Goal: Task Accomplishment & Management: Manage account settings

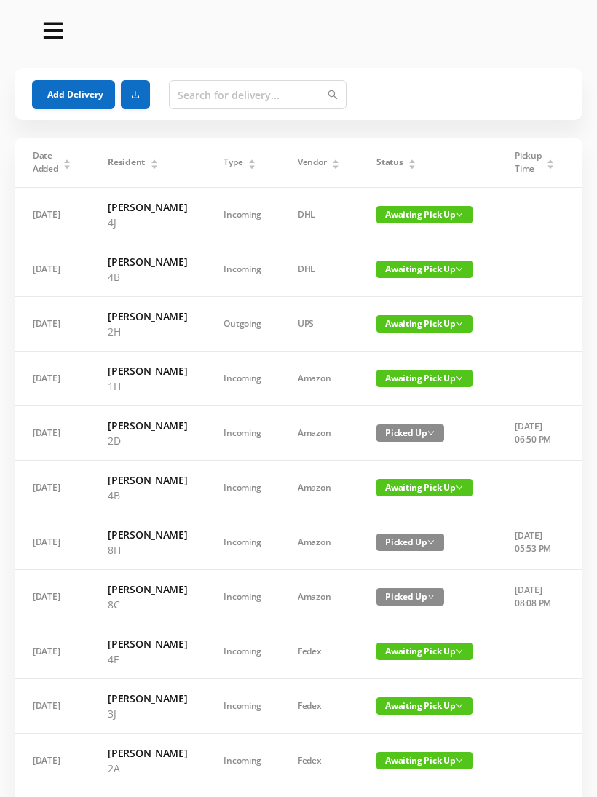
click at [403, 156] on div "Status" at bounding box center [396, 162] width 40 height 13
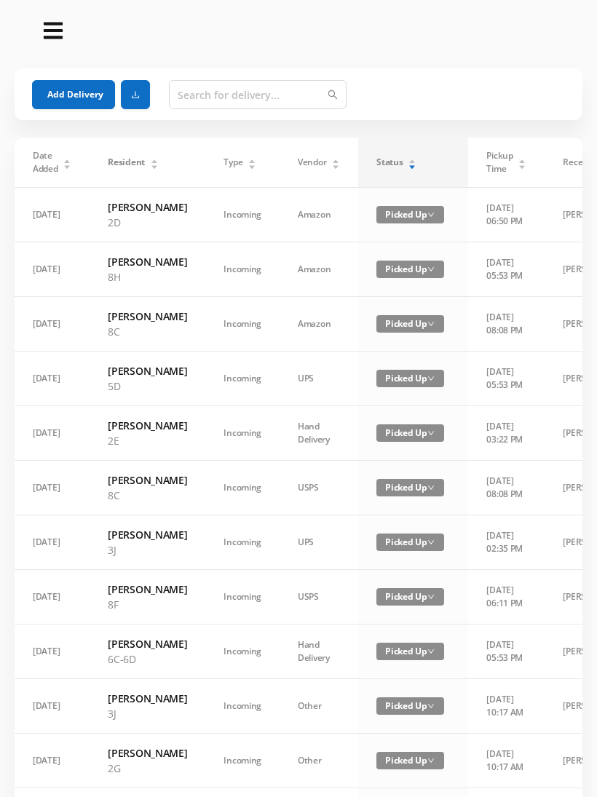
click at [405, 156] on div "Status" at bounding box center [396, 162] width 40 height 13
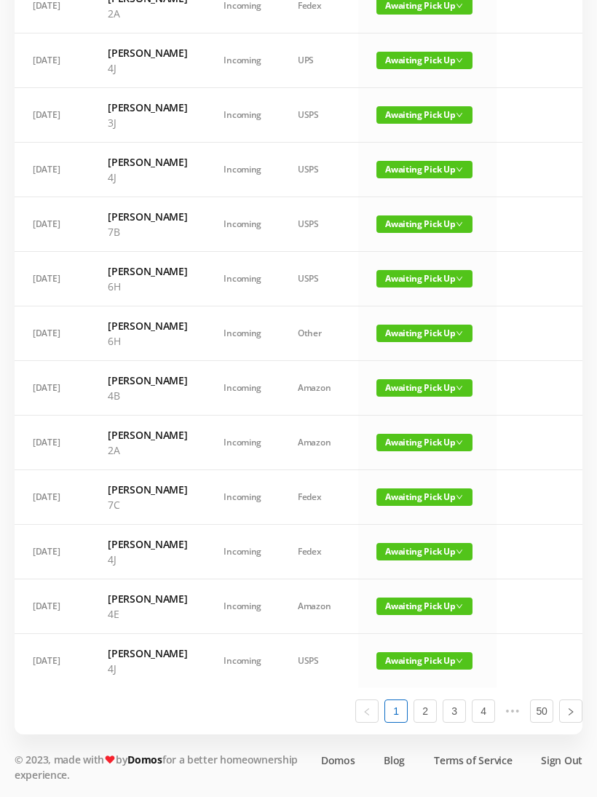
scroll to position [809, 0]
click at [424, 722] on link "2" at bounding box center [425, 711] width 22 height 22
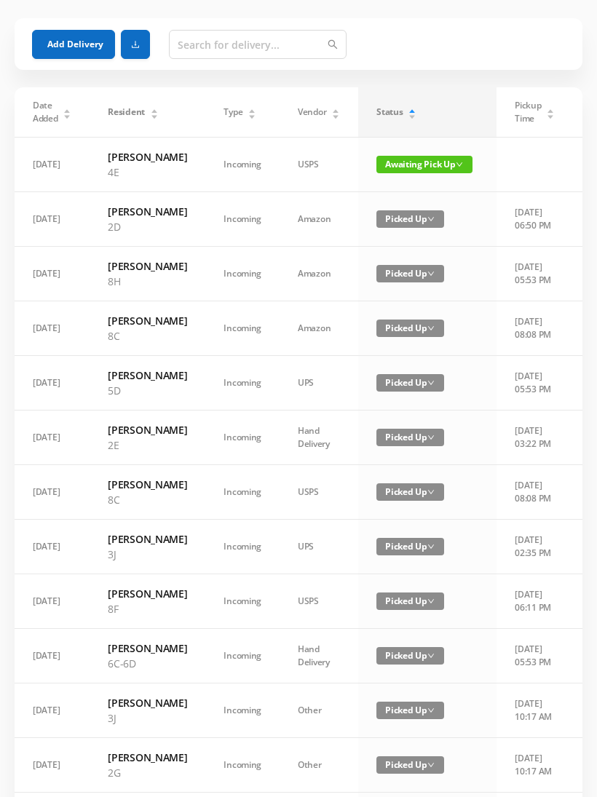
scroll to position [0, 0]
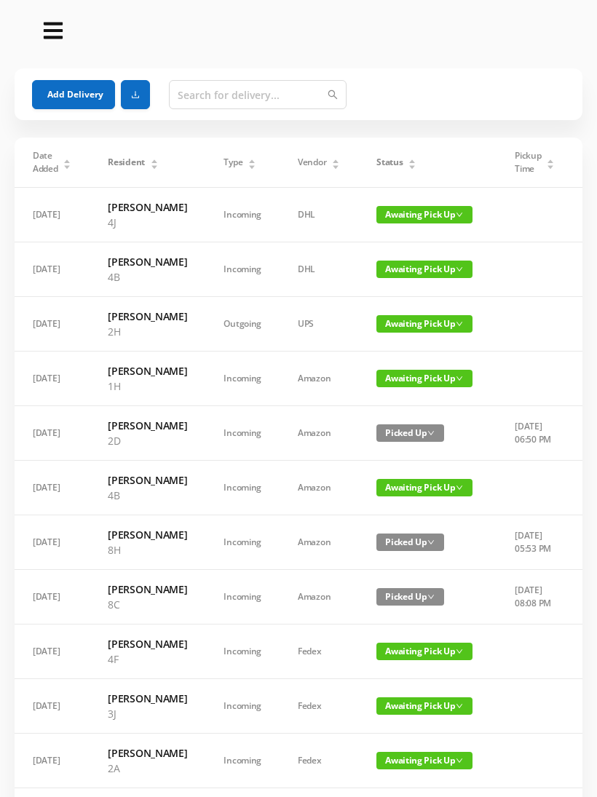
click at [87, 90] on button "Add Delivery" at bounding box center [73, 94] width 83 height 29
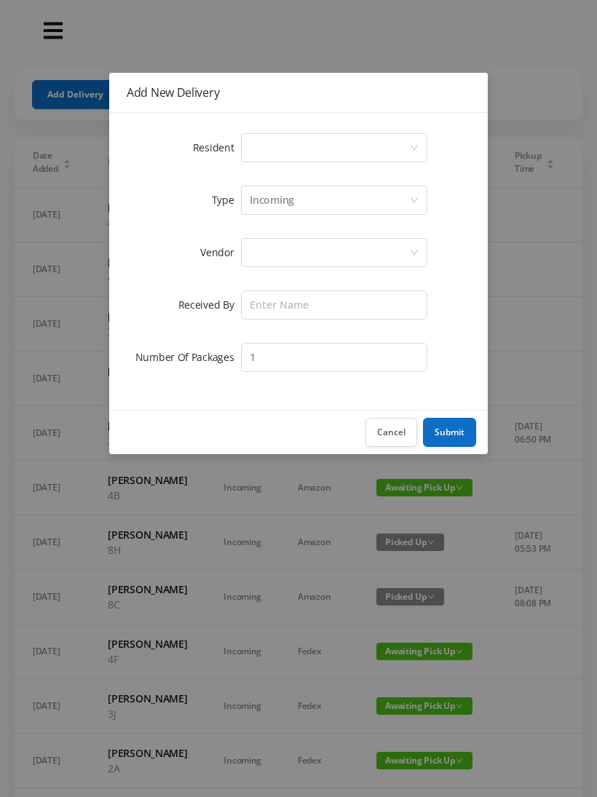
click at [417, 145] on icon "icon: down" at bounding box center [414, 147] width 9 height 9
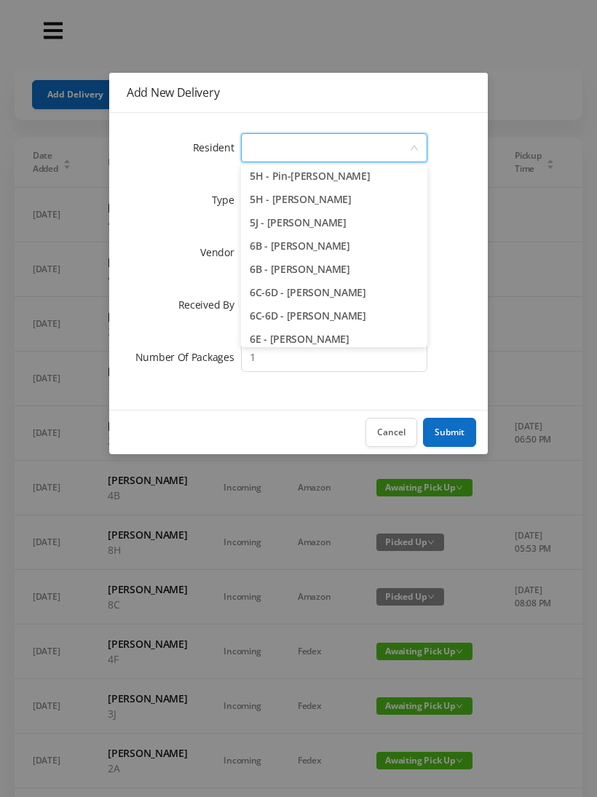
scroll to position [1418, 0]
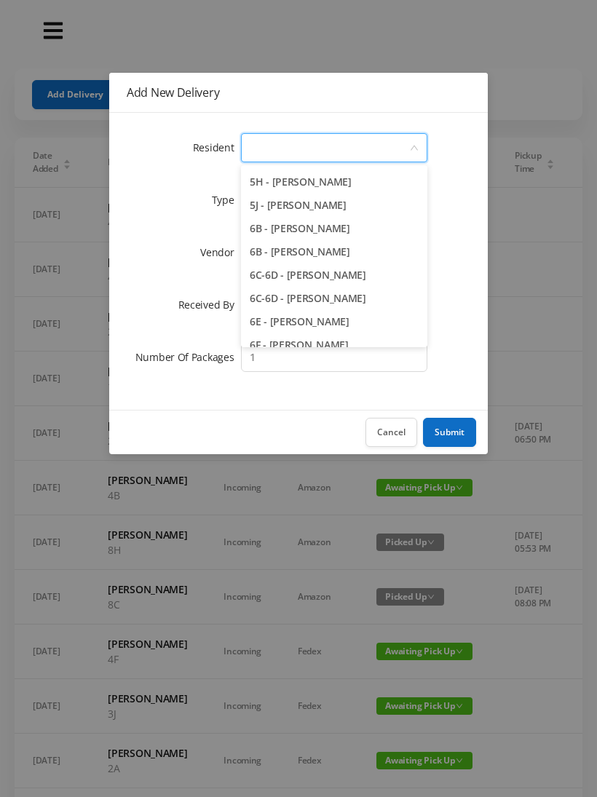
click at [352, 303] on li "6C-6D - Neil Rosenhouse" at bounding box center [334, 298] width 186 height 23
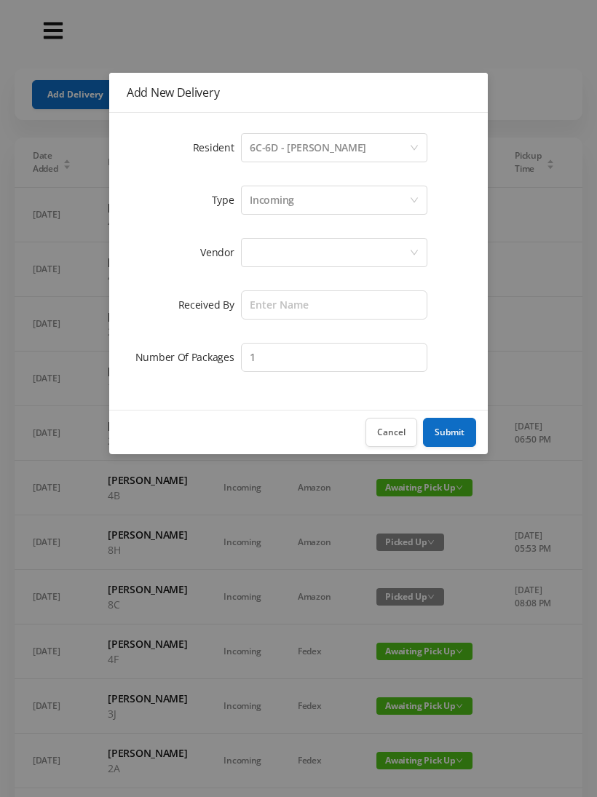
click at [367, 250] on div at bounding box center [329, 253] width 159 height 28
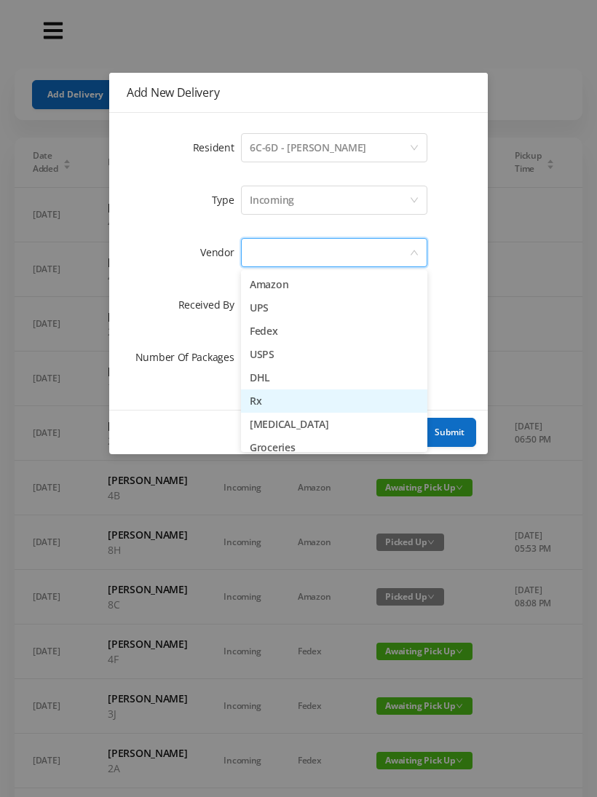
click at [271, 398] on li "Rx" at bounding box center [334, 400] width 186 height 23
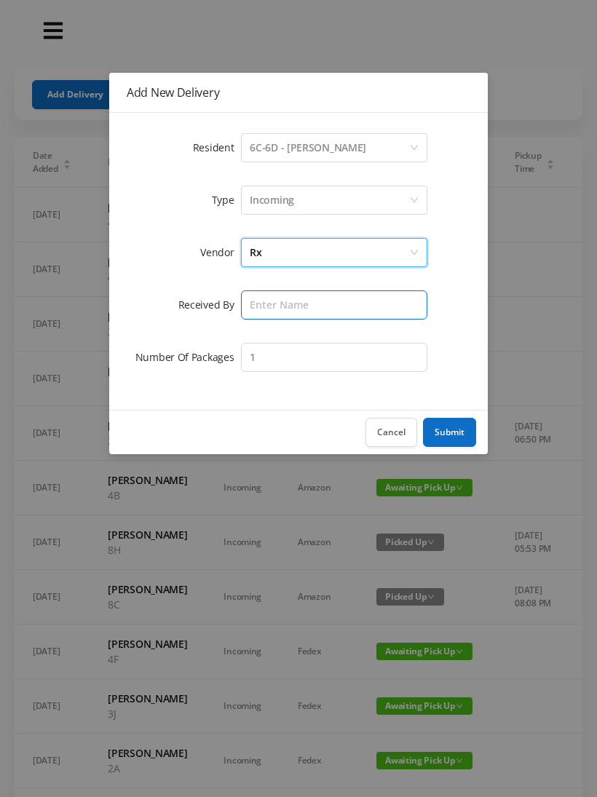
click at [352, 295] on input "text" at bounding box center [334, 304] width 186 height 29
type input "[PERSON_NAME]"
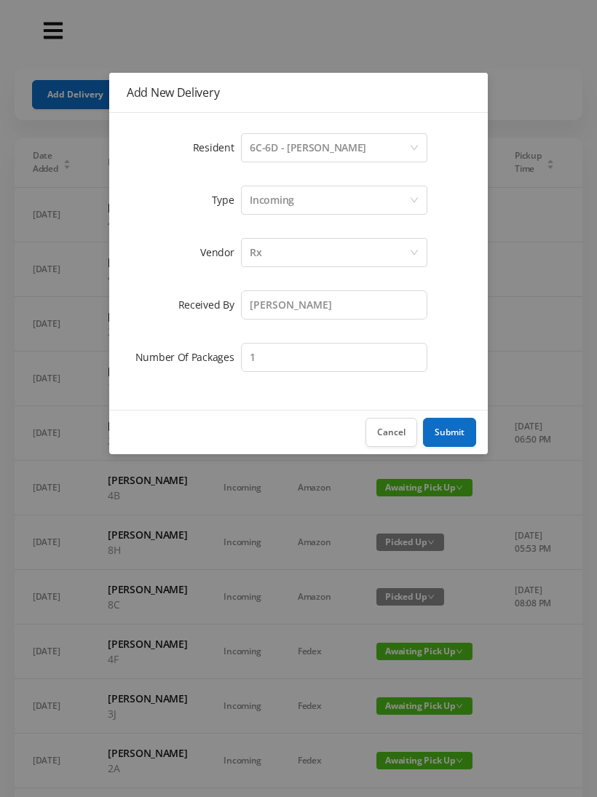
click at [451, 432] on button "Submit" at bounding box center [449, 432] width 53 height 29
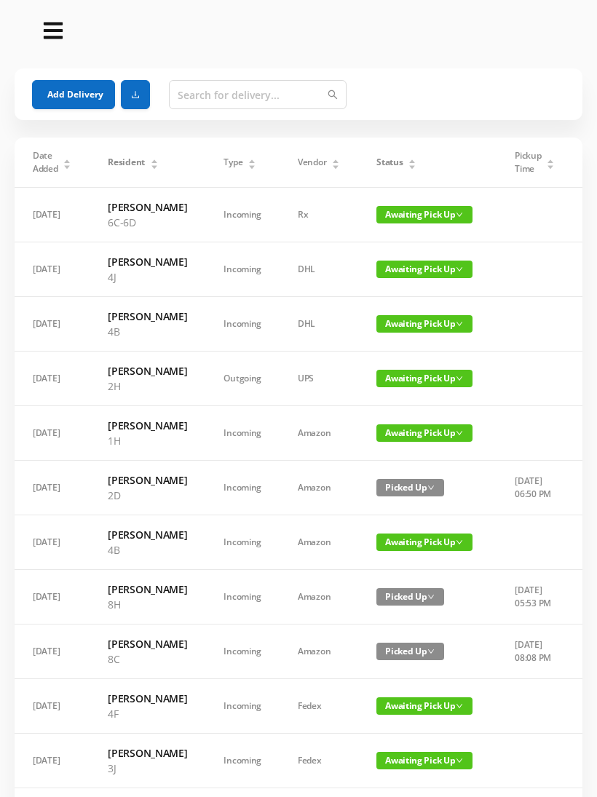
click at [410, 161] on div "Status" at bounding box center [396, 162] width 40 height 13
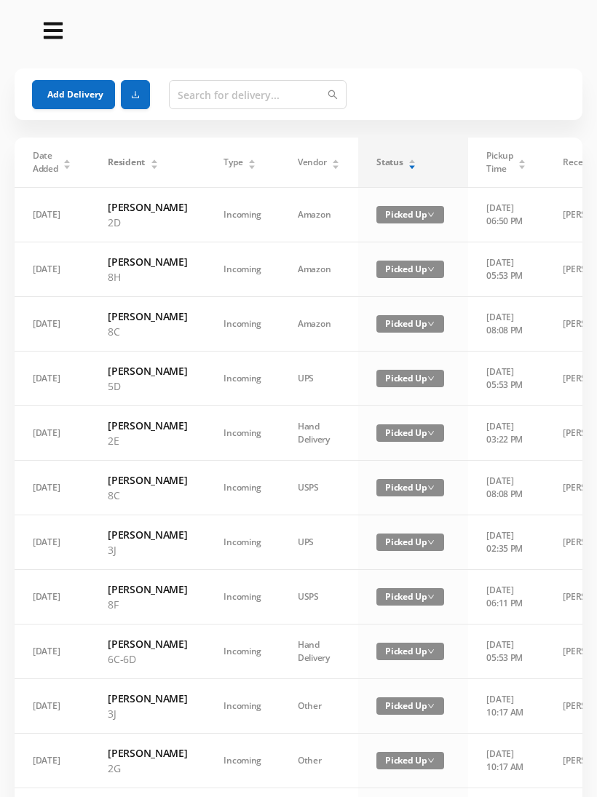
click at [408, 165] on div "Status" at bounding box center [396, 162] width 40 height 13
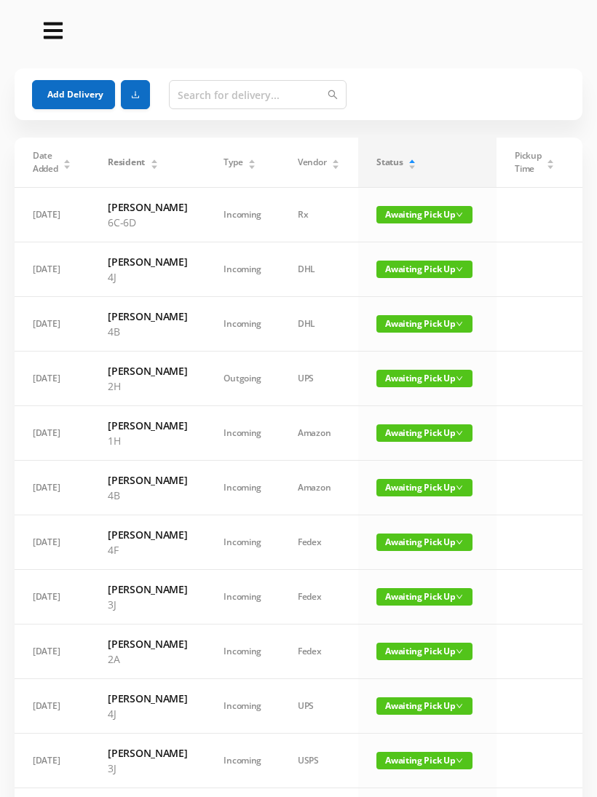
click at [430, 333] on span "Awaiting Pick Up" at bounding box center [424, 323] width 96 height 17
click at [405, 408] on link "Picked Up" at bounding box center [415, 405] width 95 height 23
click at [424, 442] on span "Awaiting Pick Up" at bounding box center [424, 432] width 96 height 17
click at [412, 542] on link "Picked Up" at bounding box center [415, 545] width 95 height 23
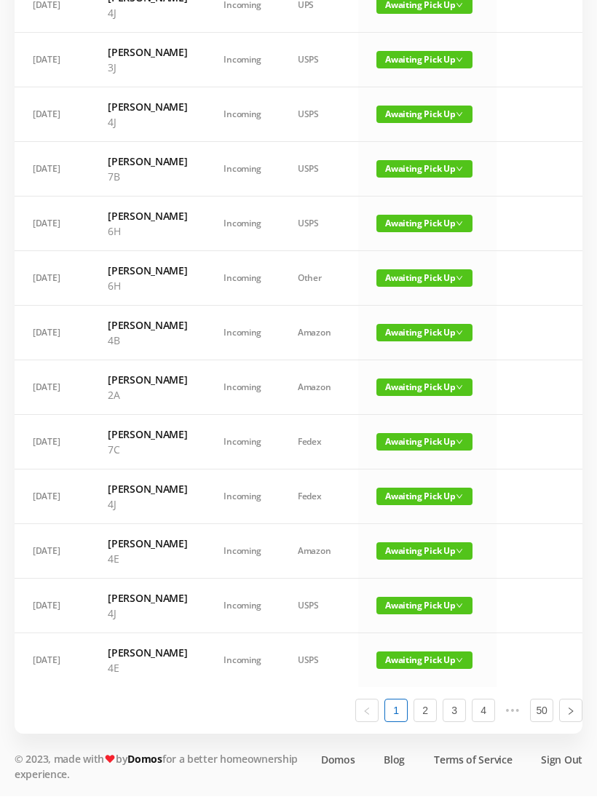
scroll to position [840, 0]
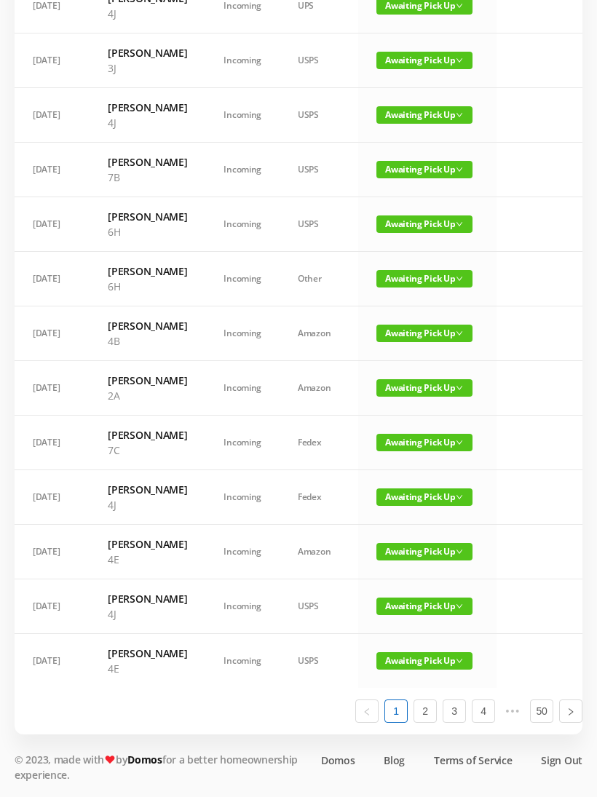
click at [428, 325] on span "Awaiting Pick Up" at bounding box center [424, 333] width 96 height 17
click at [414, 572] on link "Picked Up" at bounding box center [415, 583] width 95 height 23
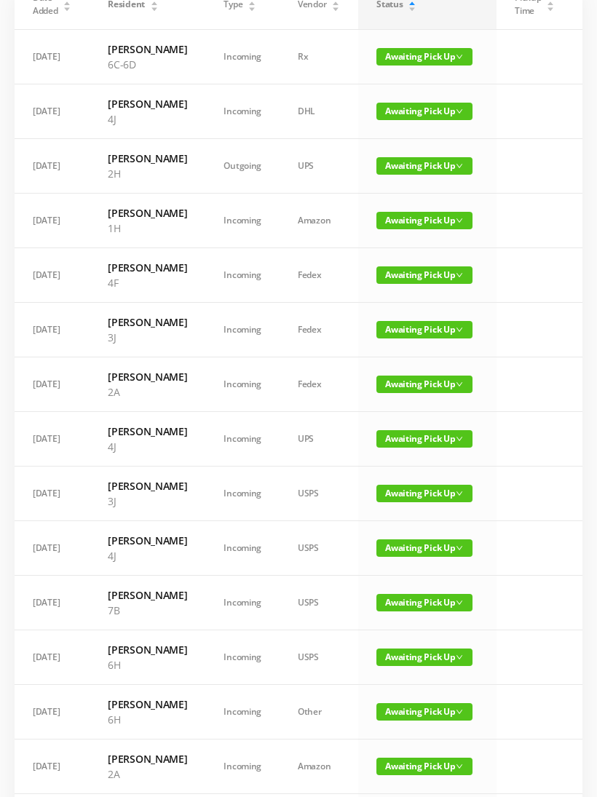
scroll to position [0, 0]
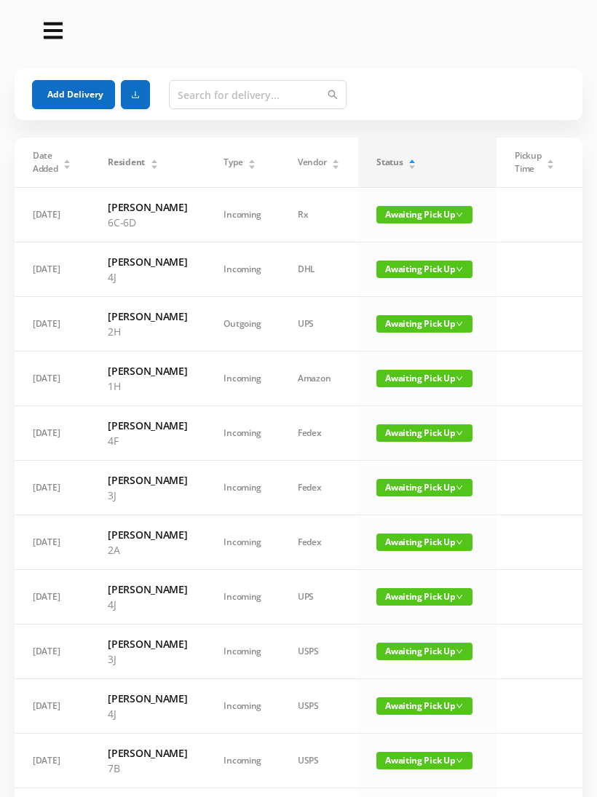
click at [79, 93] on button "Add Delivery" at bounding box center [73, 94] width 83 height 29
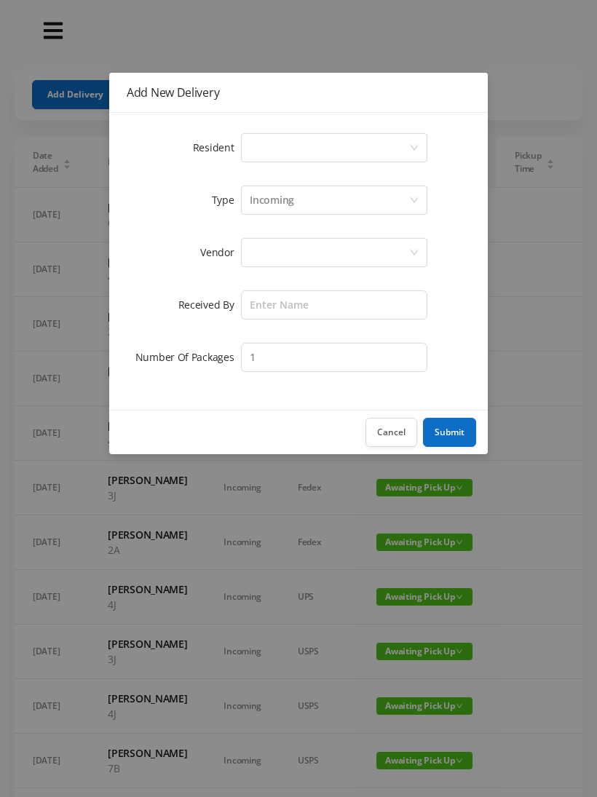
click at [408, 140] on div "Select a person" at bounding box center [329, 148] width 159 height 28
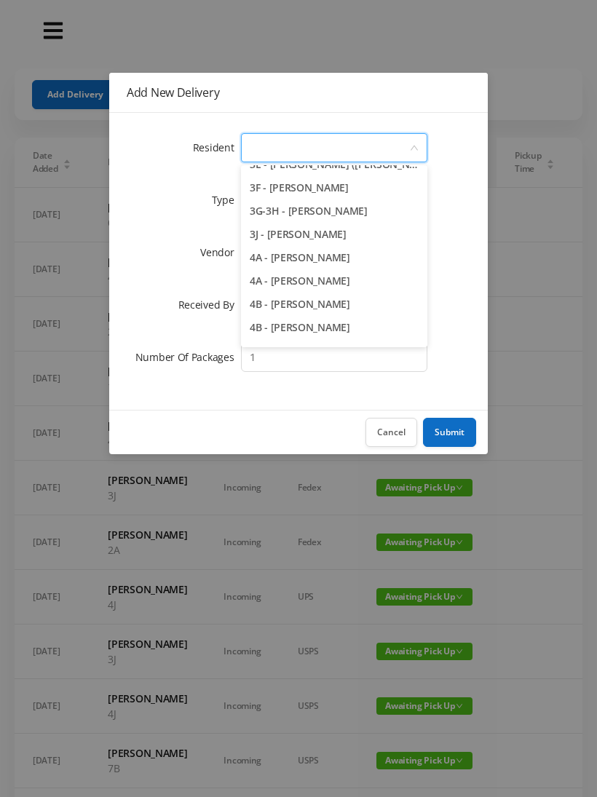
scroll to position [715, 0]
click at [315, 235] on li "3J - Peggy Alperin" at bounding box center [334, 233] width 186 height 23
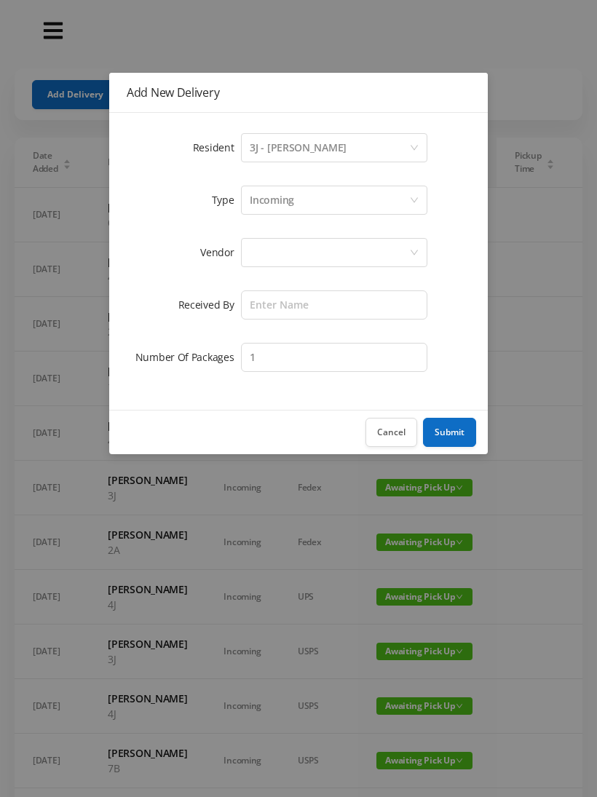
click at [339, 248] on div at bounding box center [329, 253] width 159 height 28
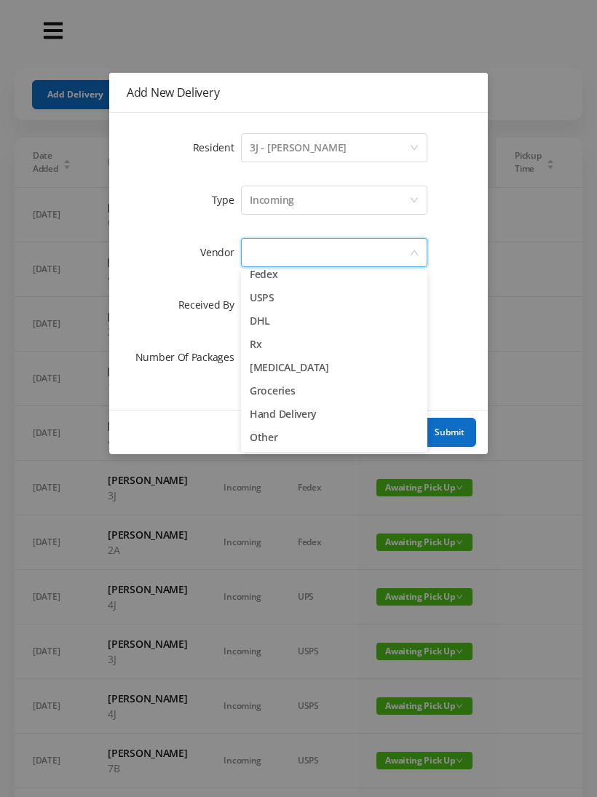
scroll to position [57, 0]
click at [271, 431] on li "Other" at bounding box center [334, 437] width 186 height 23
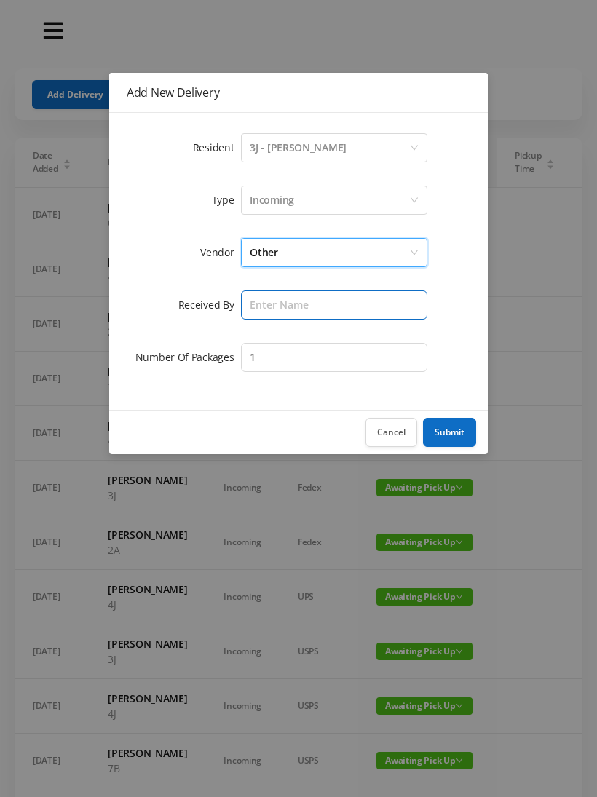
click at [306, 302] on input "text" at bounding box center [334, 304] width 186 height 29
type input "[PERSON_NAME]"
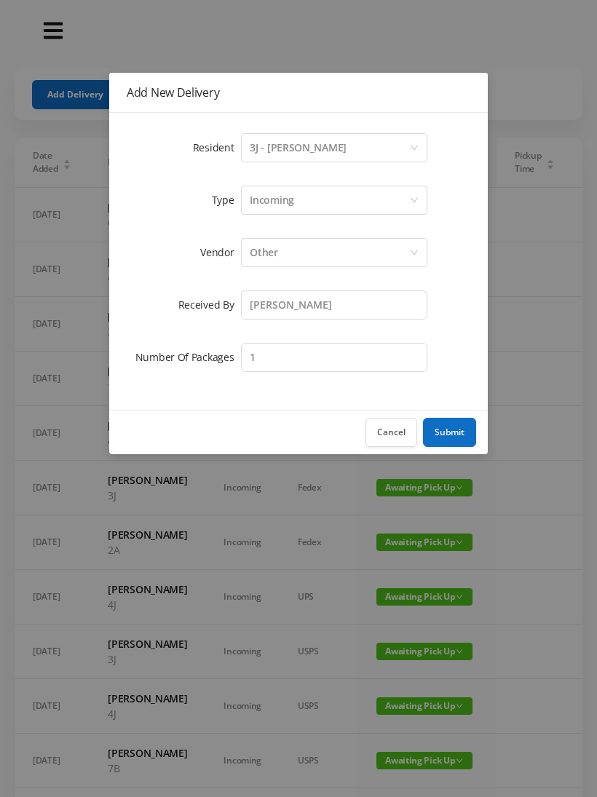
click at [453, 426] on button "Submit" at bounding box center [449, 432] width 53 height 29
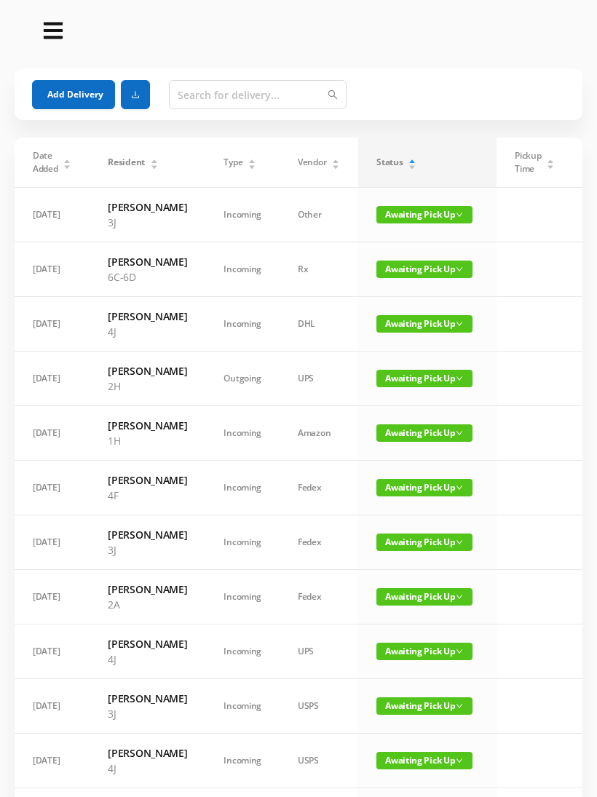
click at [422, 278] on span "Awaiting Pick Up" at bounding box center [424, 269] width 96 height 17
click at [408, 341] on link "Picked Up" at bounding box center [415, 343] width 95 height 23
